Goal: Check status

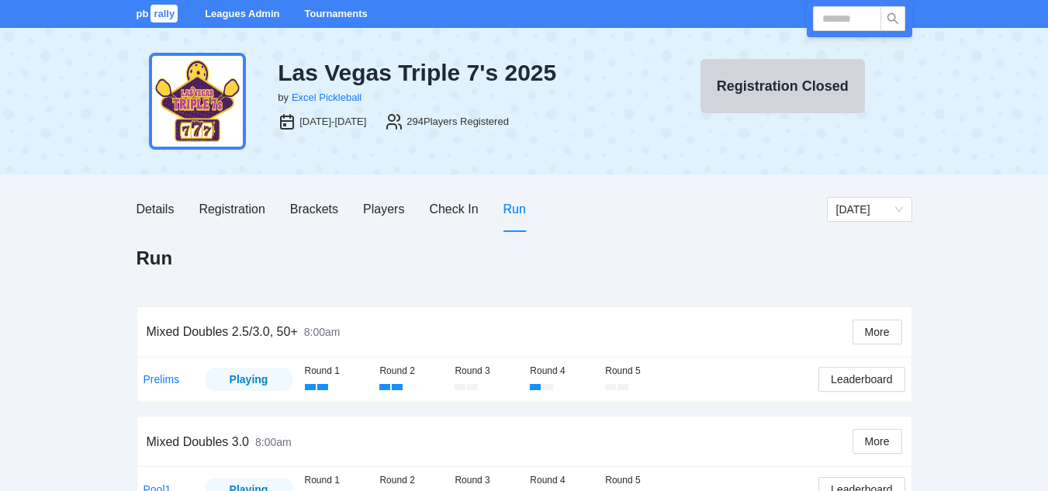
scroll to position [809, 0]
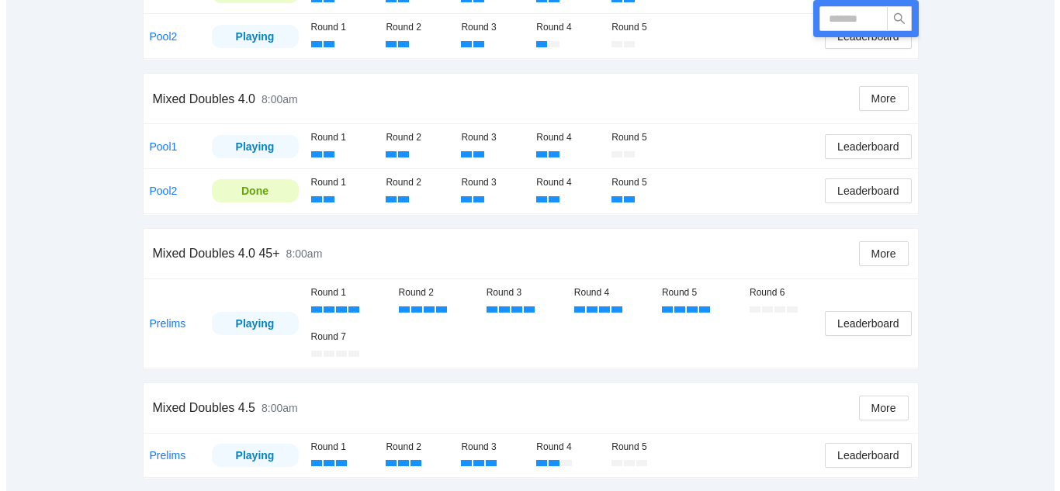
scroll to position [868, 0]
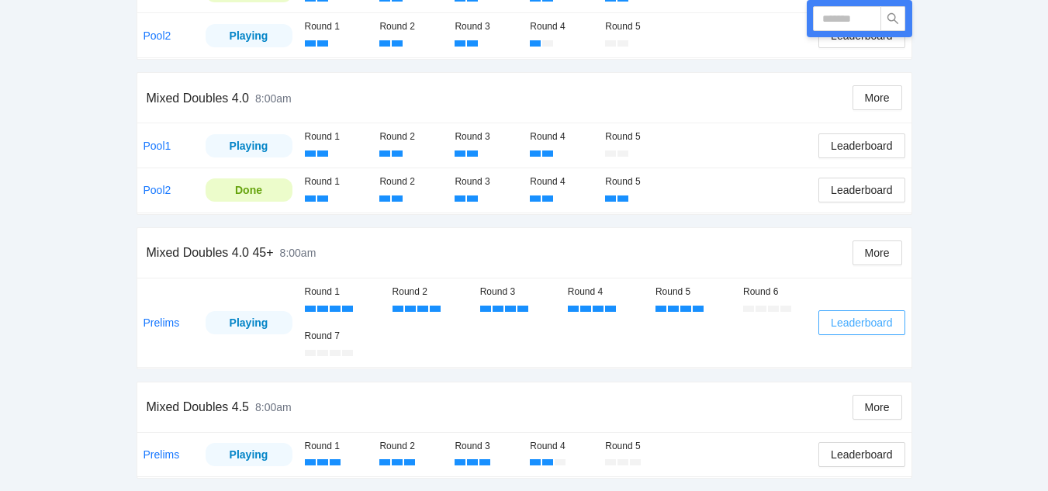
click at [860, 322] on span "Leaderboard" at bounding box center [861, 322] width 61 height 17
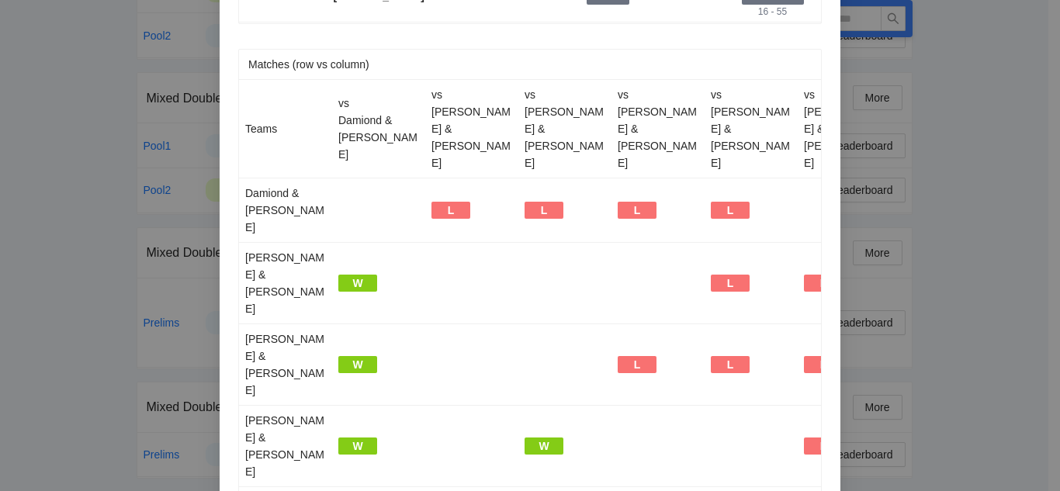
scroll to position [0, 0]
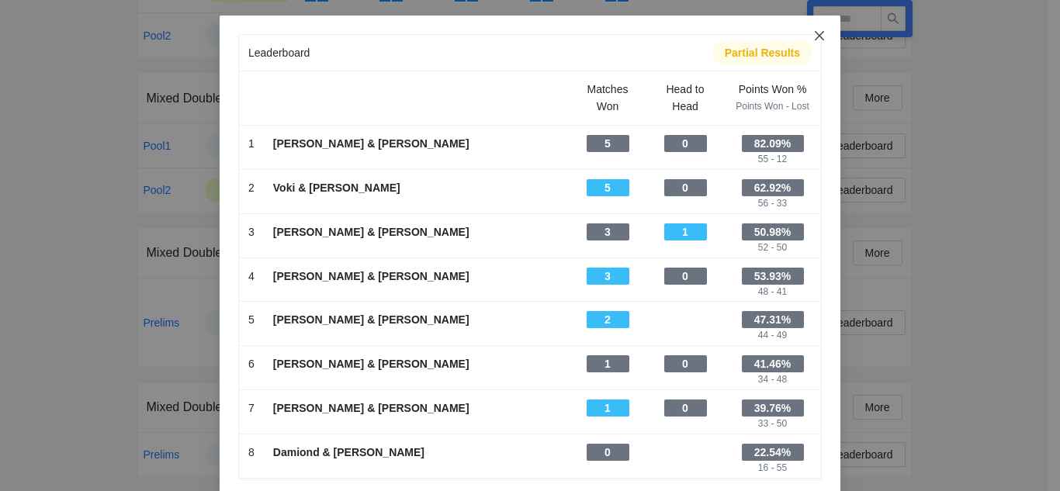
click at [806, 35] on span "Close" at bounding box center [819, 37] width 42 height 42
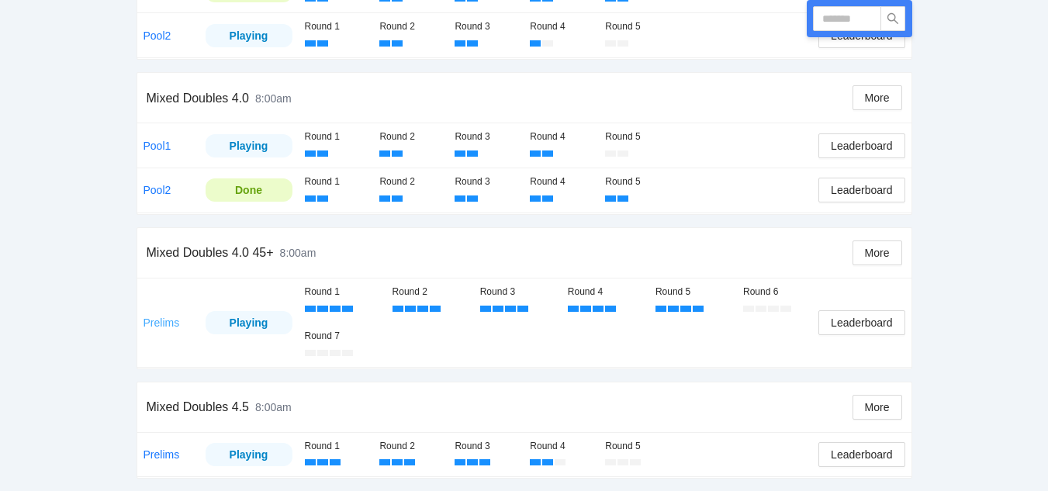
click at [168, 325] on link "Prelims" at bounding box center [162, 323] width 36 height 12
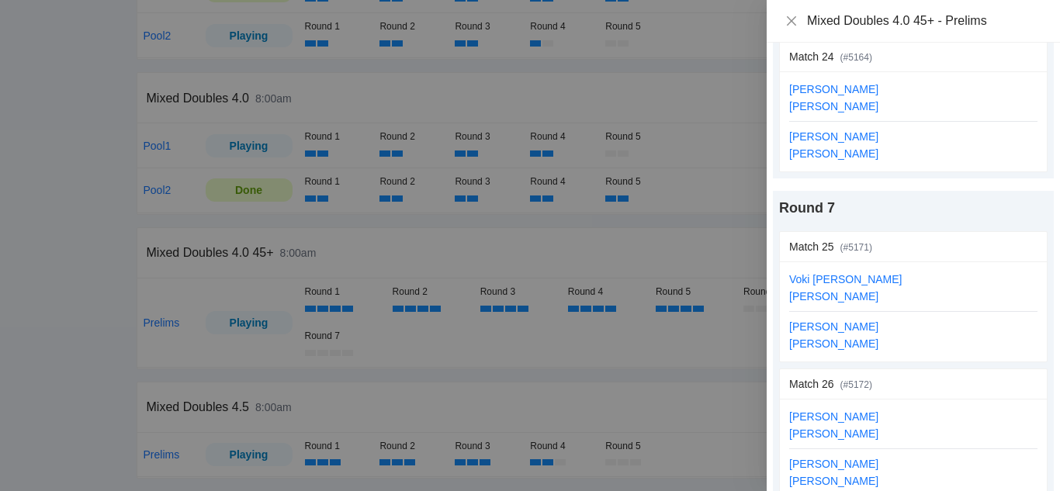
scroll to position [3517, 0]
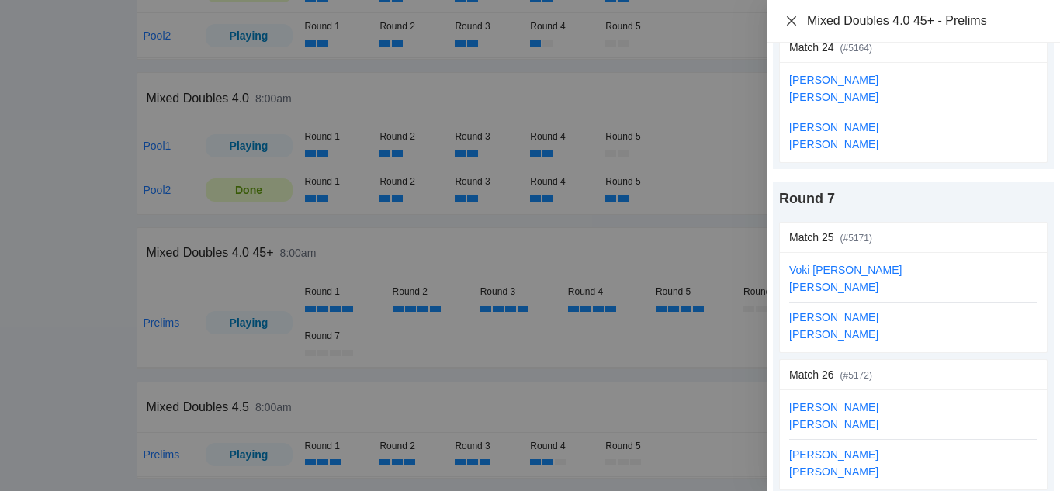
click at [791, 19] on icon "close" at bounding box center [791, 20] width 9 height 9
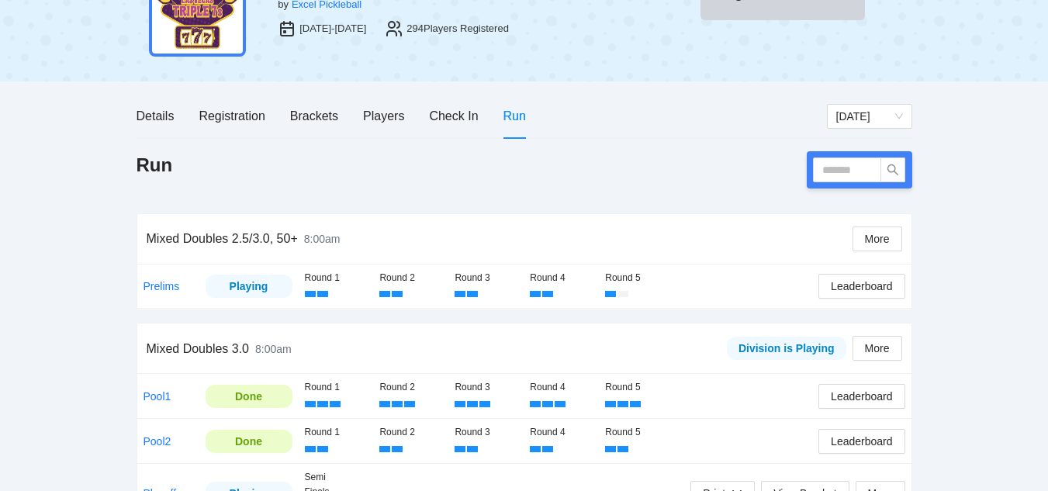
scroll to position [0, 0]
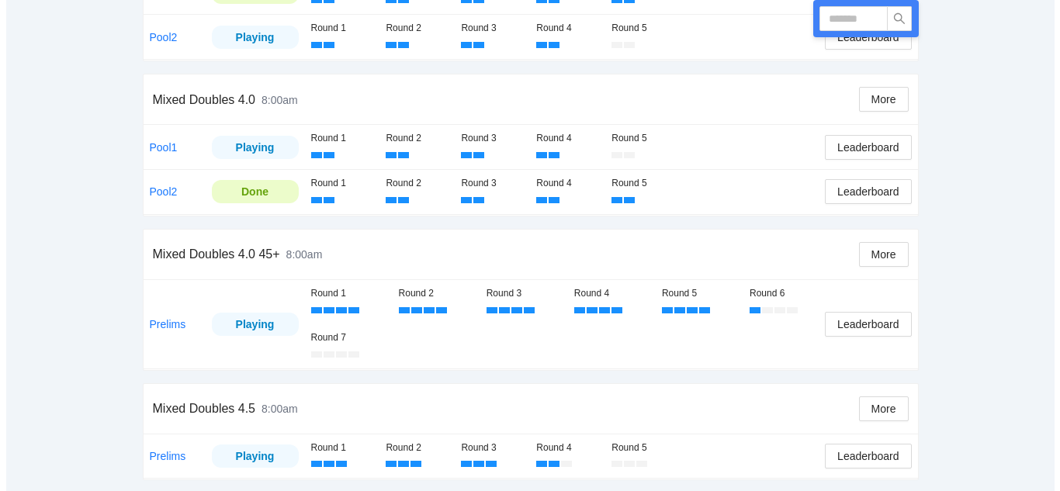
scroll to position [868, 0]
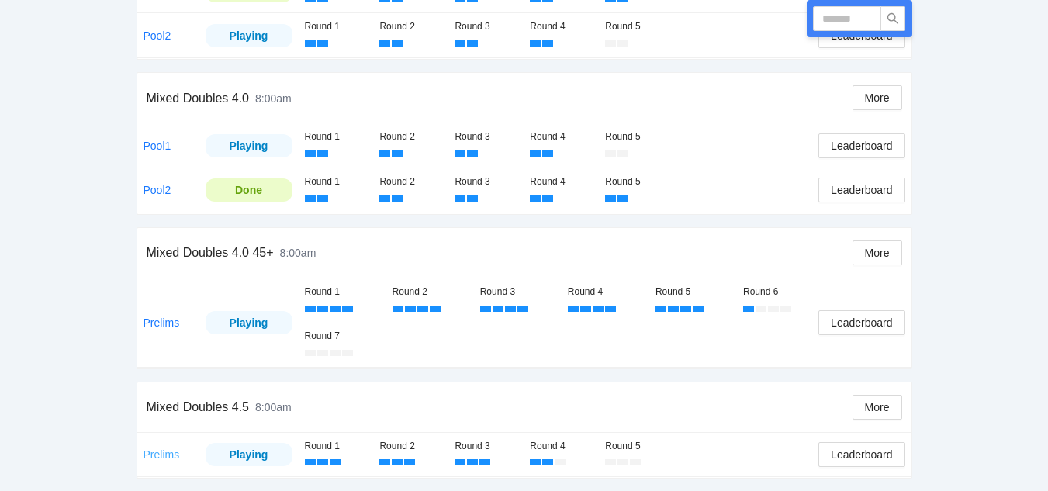
click at [161, 454] on link "Prelims" at bounding box center [162, 454] width 36 height 12
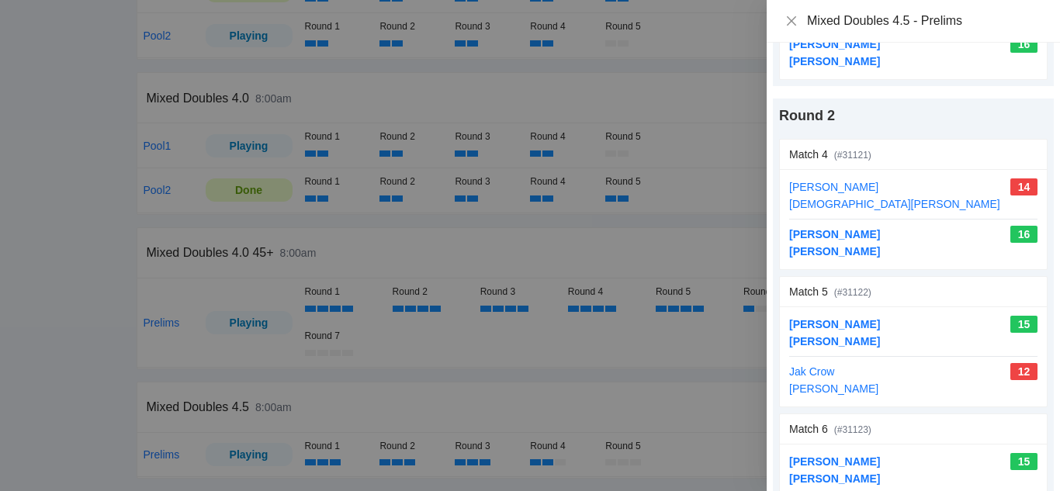
scroll to position [0, 0]
